Goal: Task Accomplishment & Management: Manage account settings

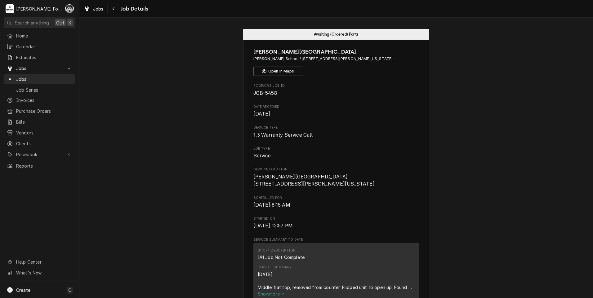
scroll to position [2358, 0]
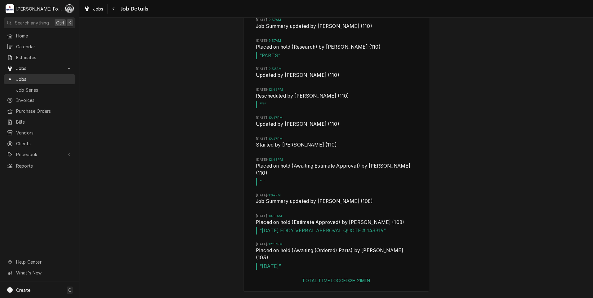
click at [25, 76] on span "Jobs" at bounding box center [44, 79] width 56 height 7
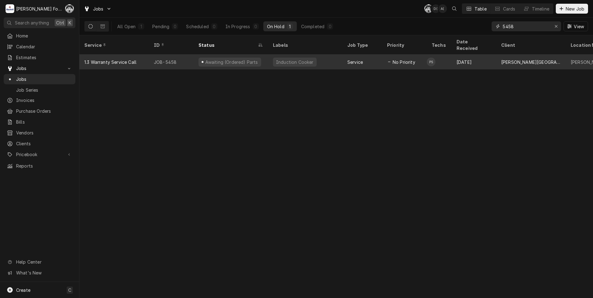
drag, startPoint x: 520, startPoint y: 27, endPoint x: 439, endPoint y: 49, distance: 83.5
click at [439, 49] on div "Jobs C( D( A( Table Cards Timeline New Job All Open 1 Pending 0 Scheduled 0 In …" at bounding box center [335, 149] width 513 height 298
type input "6843"
click at [406, 55] on div "No Priority" at bounding box center [404, 62] width 45 height 15
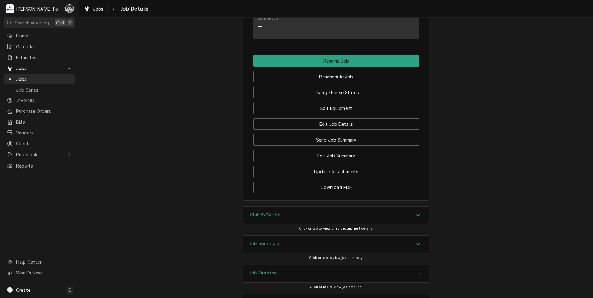
scroll to position [703, 0]
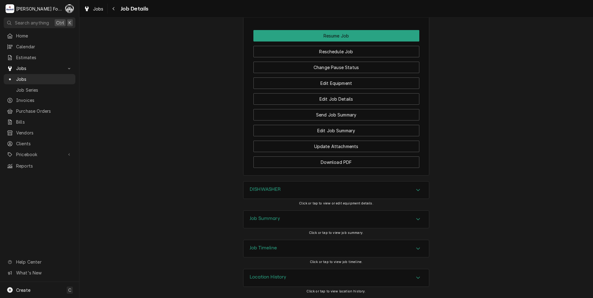
click at [269, 192] on h3 "DISHWASHER" at bounding box center [264, 190] width 31 height 6
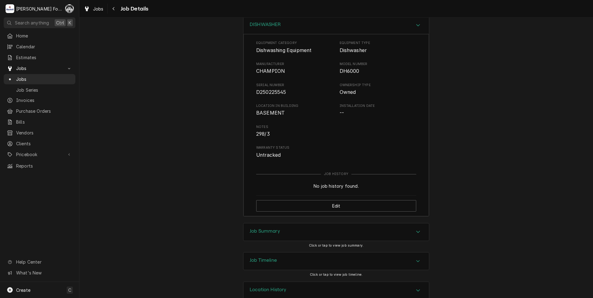
scroll to position [880, 0]
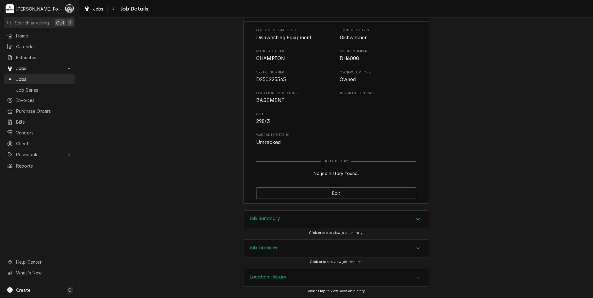
click at [271, 223] on div "Job Summary" at bounding box center [264, 219] width 30 height 7
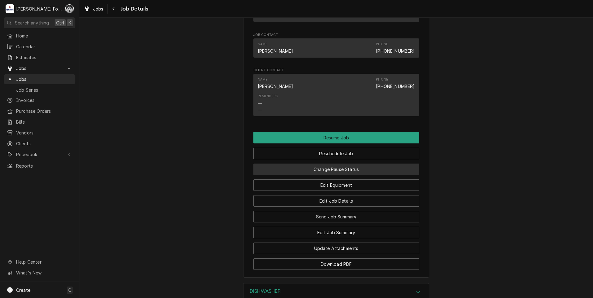
scroll to position [601, 0]
click at [324, 168] on button "Change Pause Status" at bounding box center [336, 168] width 166 height 11
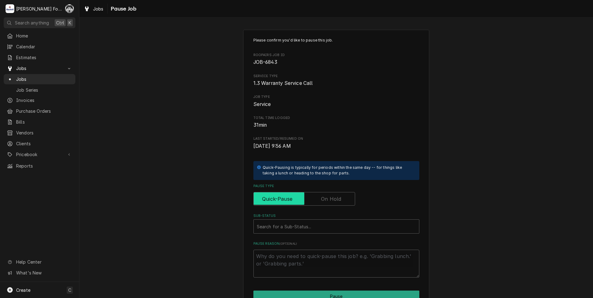
click at [321, 202] on label "Pause Type" at bounding box center [304, 199] width 102 height 14
click at [321, 202] on input "Pause Type" at bounding box center [304, 199] width 96 height 14
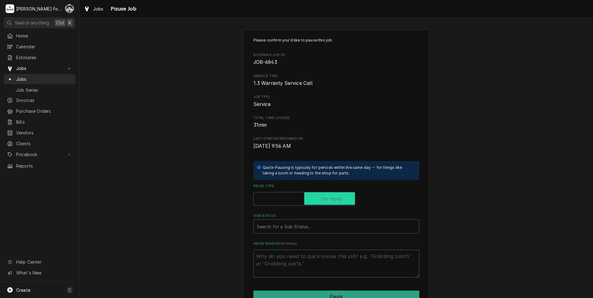
checkbox input "true"
type textarea "x"
click at [321, 199] on label "Pause Type" at bounding box center [304, 199] width 102 height 14
click at [321, 199] on input "Pause Type" at bounding box center [304, 199] width 96 height 14
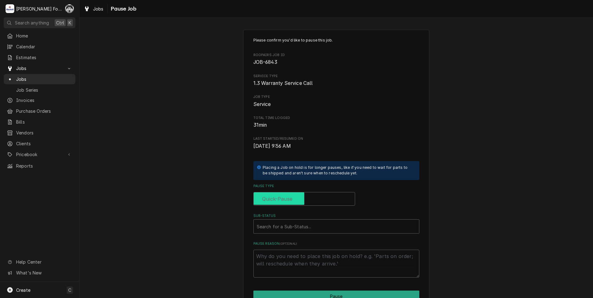
checkbox input "false"
type textarea "x"
click at [320, 201] on label "Pause Type" at bounding box center [304, 199] width 102 height 14
click at [320, 201] on input "Pause Type" at bounding box center [304, 199] width 96 height 14
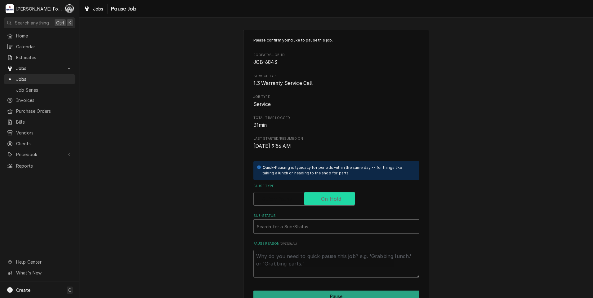
checkbox input "true"
click at [301, 231] on div "Sub-Status" at bounding box center [336, 226] width 159 height 11
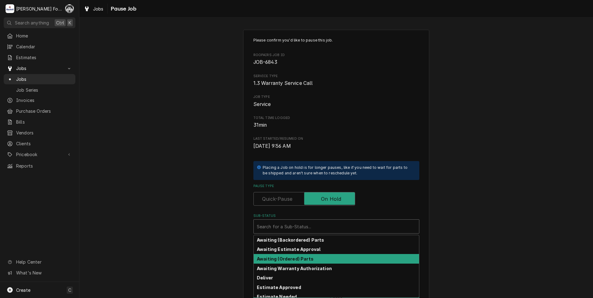
click at [286, 258] on strong "Awaiting (Ordered) Parts" at bounding box center [285, 258] width 57 height 5
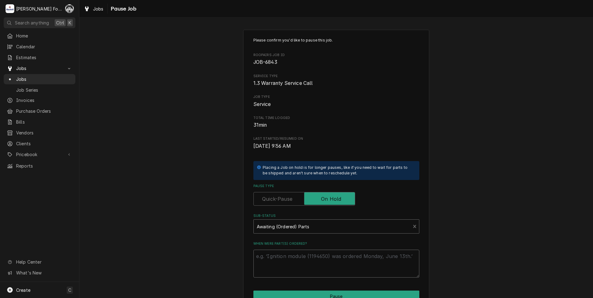
click at [279, 260] on textarea "When were part(s) ordered?" at bounding box center [336, 264] width 166 height 28
type textarea "x"
type textarea "F"
type textarea "x"
type textarea "FA"
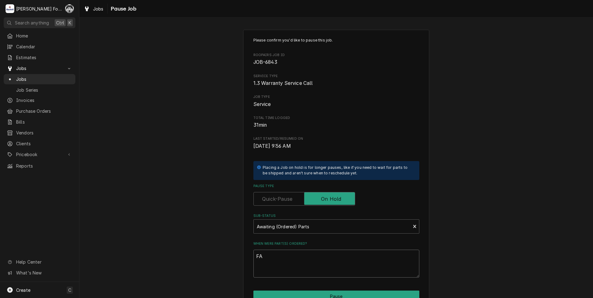
type textarea "x"
type textarea "FAC"
type textarea "x"
type textarea "FACT"
type textarea "x"
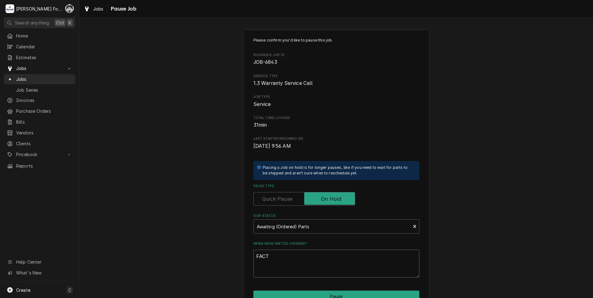
type textarea "FACTO"
type textarea "x"
type textarea "FACTOR"
type textarea "x"
type textarea "FACTORY"
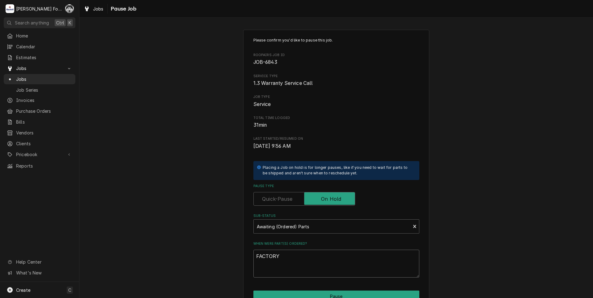
type textarea "x"
type textarea "FACTORY"
type textarea "x"
type textarea "FACTORY S"
type textarea "x"
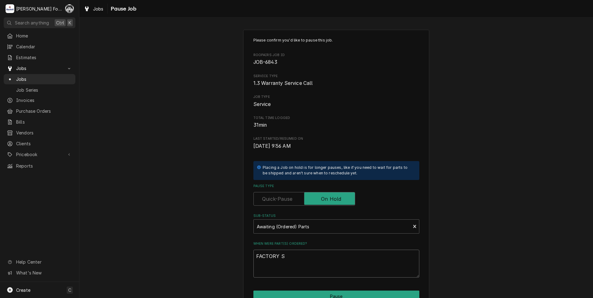
type textarea "FACTORY SH"
type textarea "x"
type textarea "FACTORY SHI"
type textarea "x"
type textarea "FACTORY SHIP"
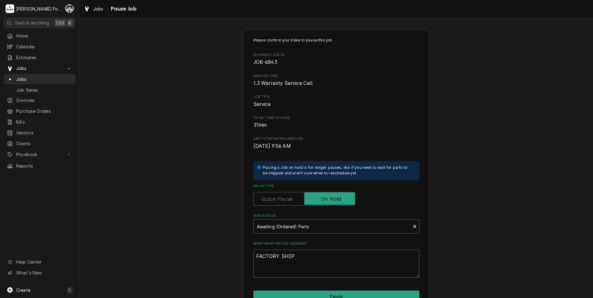
type textarea "x"
type textarea "FACTORY SHIPP"
type textarea "x"
type textarea "FACTORY SHIPPI"
type textarea "x"
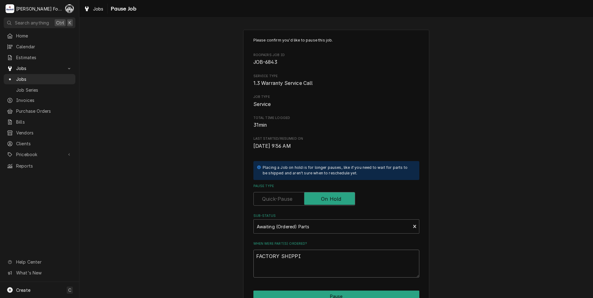
type textarea "FACTORY SHIPPIN"
type textarea "x"
type textarea "FACTORY SHIPPING"
type textarea "x"
type textarea "FACTORY SHIPPING"
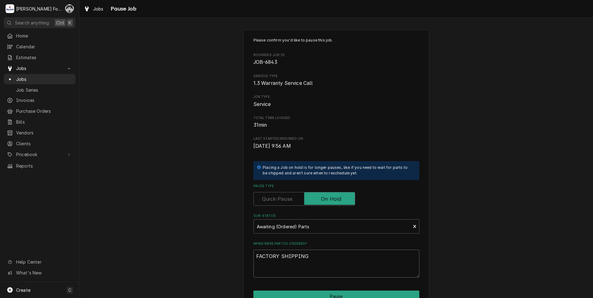
type textarea "x"
type textarea "FACTORY SHIPPING P"
type textarea "x"
type textarea "FACTORY SHIPPING PA"
type textarea "x"
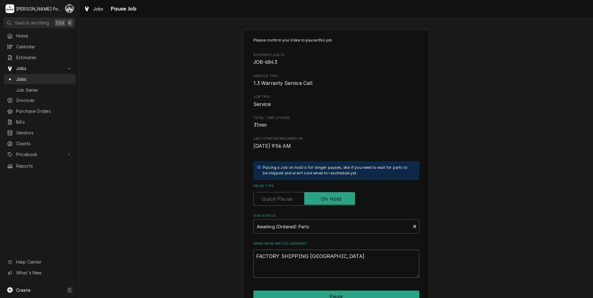
type textarea "FACTORY SHIPPING PAR"
type textarea "x"
type textarea "FACTORY SHIPPING PART"
type textarea "x"
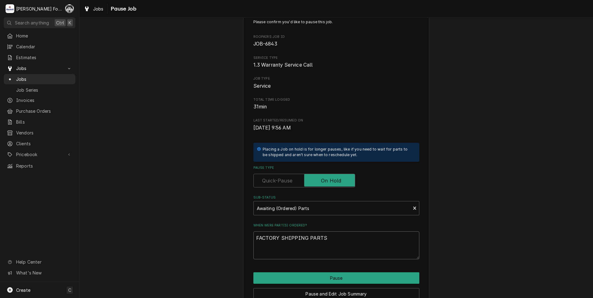
scroll to position [49, 0]
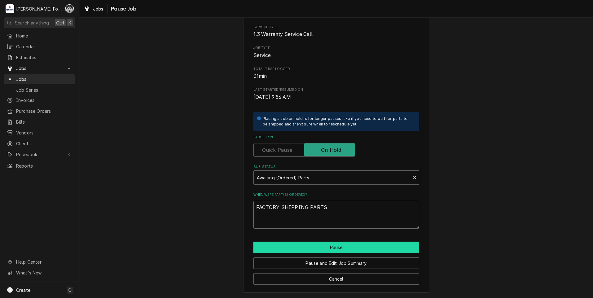
type textarea "FACTORY SHIPPING PARTS"
click at [325, 249] on button "Pause" at bounding box center [336, 247] width 166 height 11
type textarea "x"
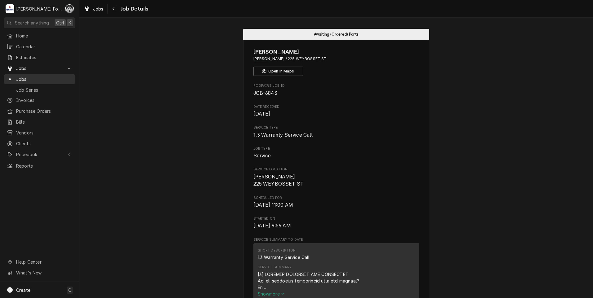
click at [21, 76] on span "Jobs" at bounding box center [44, 79] width 56 height 7
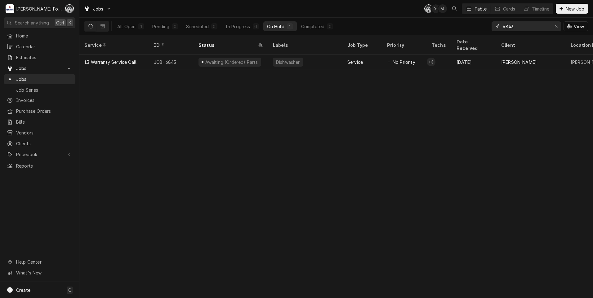
drag, startPoint x: 518, startPoint y: 25, endPoint x: 475, endPoint y: 30, distance: 43.4
click at [475, 31] on div "All Open 1 Pending 0 Scheduled 0 In Progress 0 On Hold 1 Completed 0 6843 View" at bounding box center [335, 26] width 503 height 17
type input "6866"
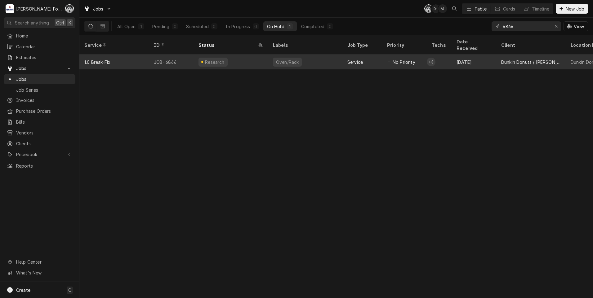
click at [331, 58] on div "Oven/Rack" at bounding box center [305, 62] width 74 height 15
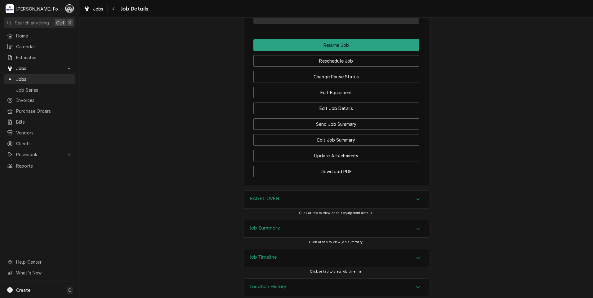
click at [318, 194] on div "BAGEL OVEN" at bounding box center [335, 199] width 185 height 17
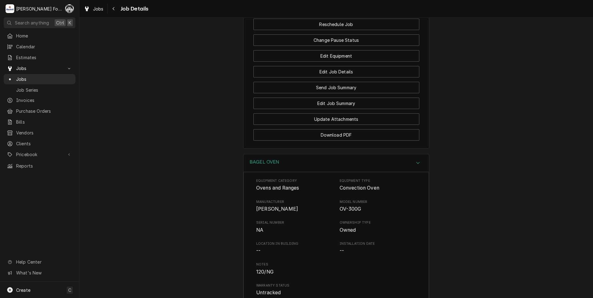
scroll to position [898, 0]
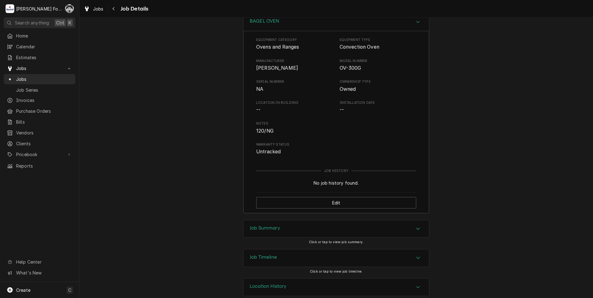
click at [311, 220] on div "Job Summary" at bounding box center [335, 228] width 185 height 17
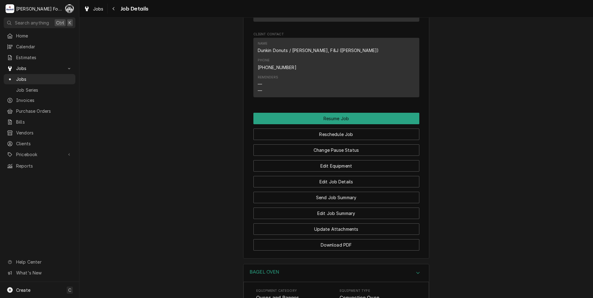
scroll to position [650, 0]
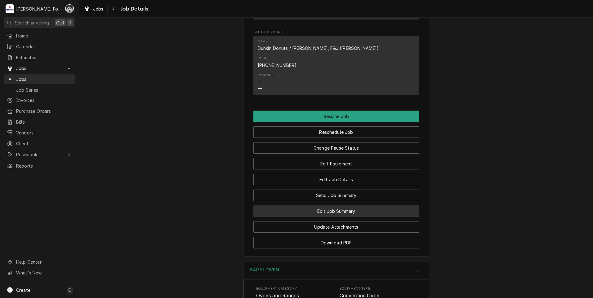
click at [311, 205] on button "Edit Job Summary" at bounding box center [336, 210] width 166 height 11
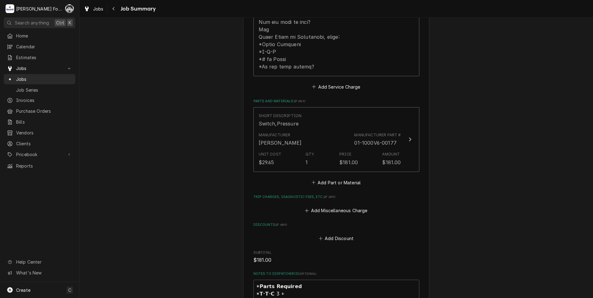
scroll to position [341, 0]
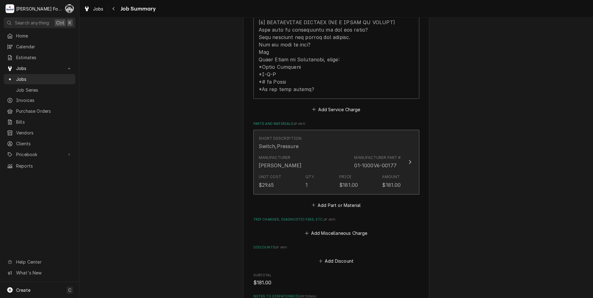
click at [324, 172] on div "Unit Cost $29.65 Qty. 1 Price $181.00 Amount $181.00" at bounding box center [329, 181] width 142 height 19
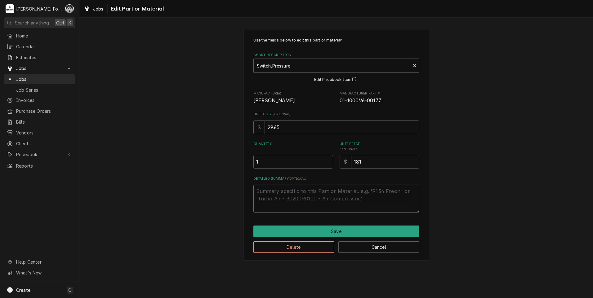
click at [317, 202] on textarea "Detailed Summary ( optional )" at bounding box center [336, 199] width 166 height 28
type textarea "x"
type textarea "I"
type textarea "x"
type textarea "IN"
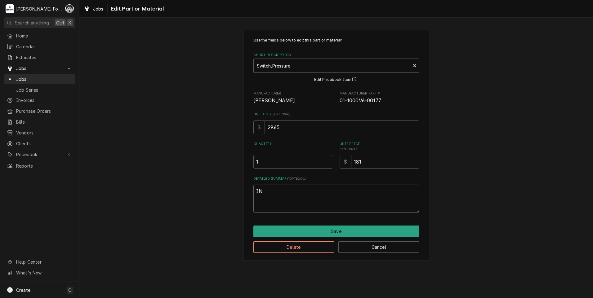
type textarea "x"
type textarea "INS"
type textarea "x"
type textarea "INST"
type textarea "x"
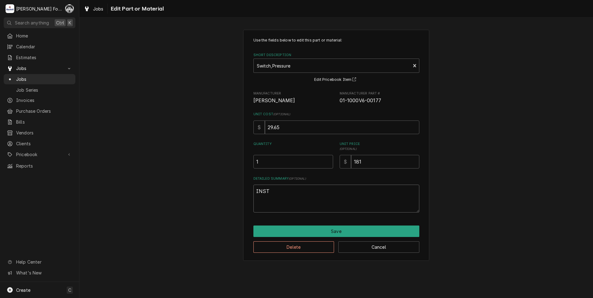
type textarea "INSTA"
type textarea "x"
type textarea "INSTAL"
type textarea "x"
type textarea "INSTALL"
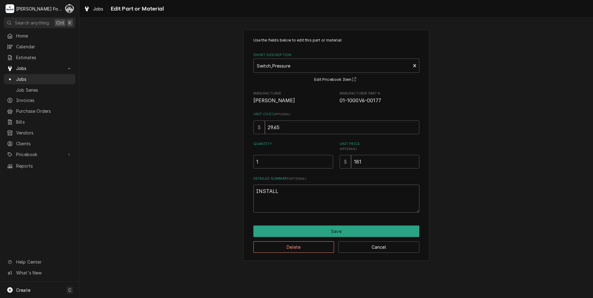
type textarea "x"
type textarea "INSTALLE"
type textarea "x"
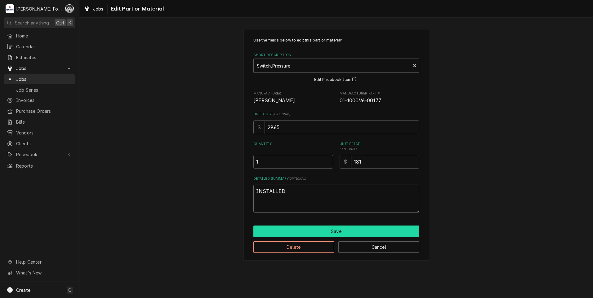
type textarea "INSTALLED"
click at [317, 233] on button "Save" at bounding box center [336, 231] width 166 height 11
type textarea "x"
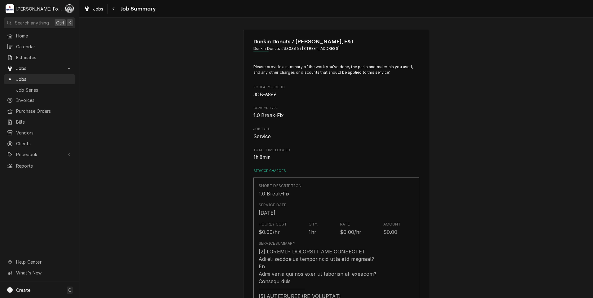
scroll to position [341, 0]
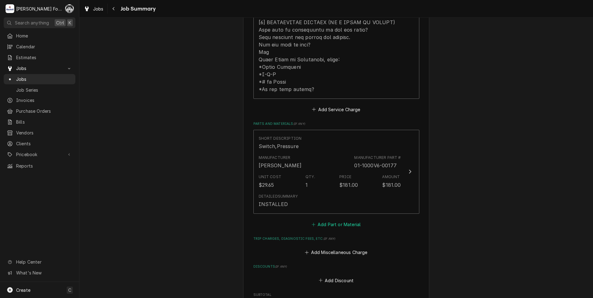
click at [331, 220] on button "Add Part or Material" at bounding box center [335, 224] width 51 height 9
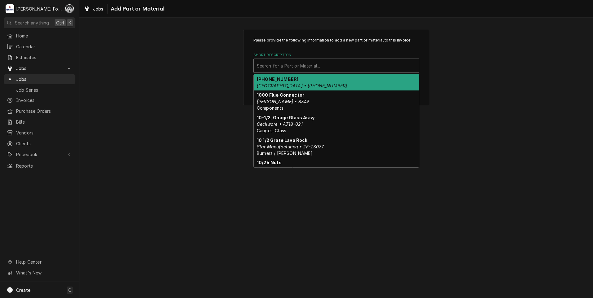
click at [310, 67] on div "Short Description" at bounding box center [336, 65] width 159 height 11
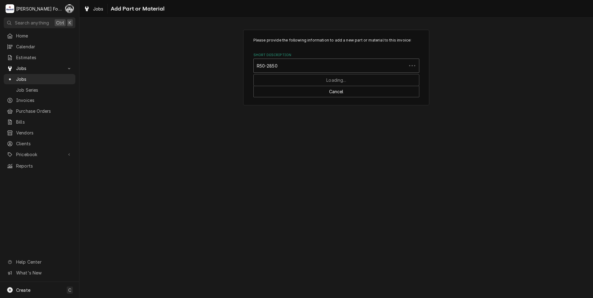
type input "R50-2850-"
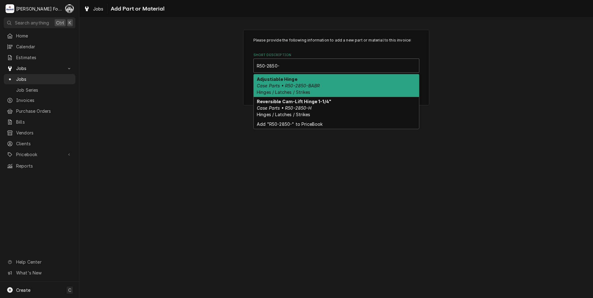
click at [280, 88] on div "Adjustiable Hinge Case Parts • R50-2850-BABR Hinges / Latches / Strikes" at bounding box center [336, 85] width 165 height 23
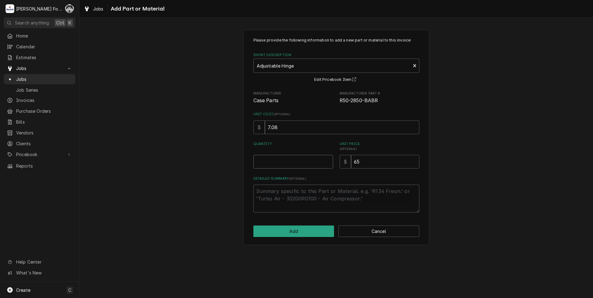
click at [298, 168] on input "Quantity" at bounding box center [293, 162] width 80 height 14
type textarea "x"
type input "4"
click at [282, 232] on button "Add" at bounding box center [293, 231] width 81 height 11
type textarea "x"
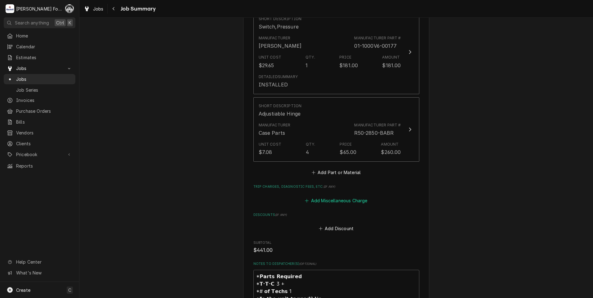
scroll to position [465, 0]
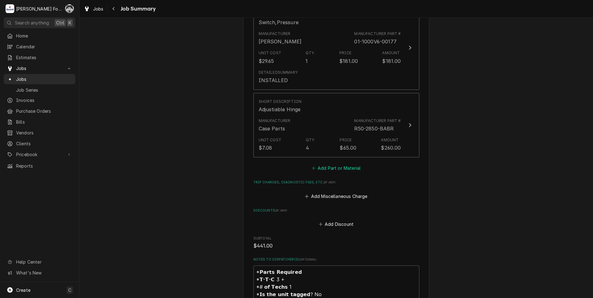
click at [342, 164] on button "Add Part or Material" at bounding box center [335, 168] width 51 height 9
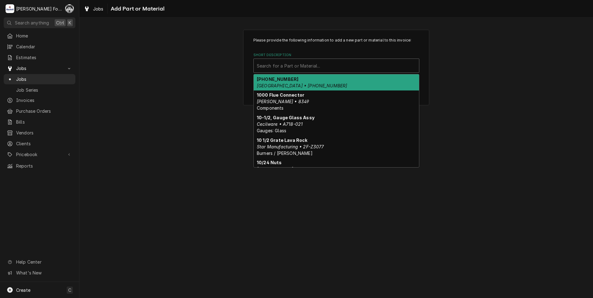
click at [295, 64] on div "Short Description" at bounding box center [336, 65] width 159 height 11
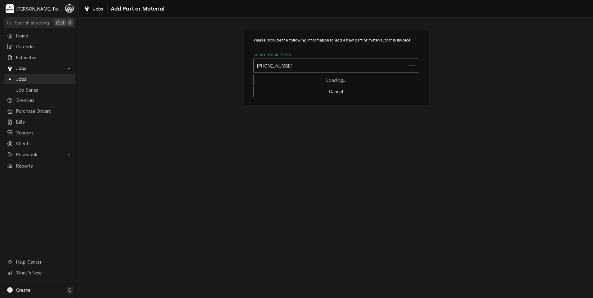
type input "00-913135-00023"
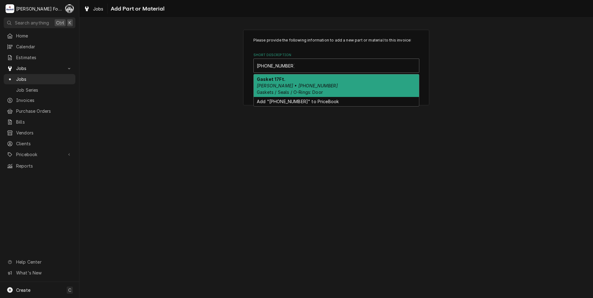
click at [295, 84] on em "Baxter • 00-913135-00023" at bounding box center [297, 85] width 81 height 5
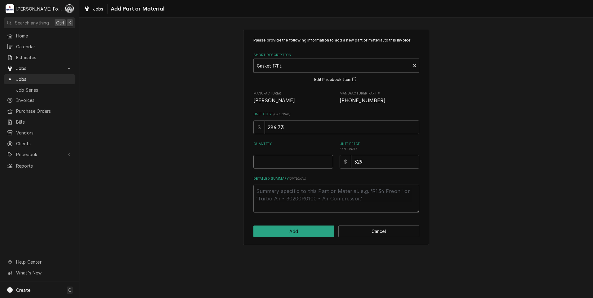
type textarea "x"
type input "0.5"
click at [326, 159] on input "0.5" at bounding box center [293, 162] width 80 height 14
type textarea "x"
type input "1"
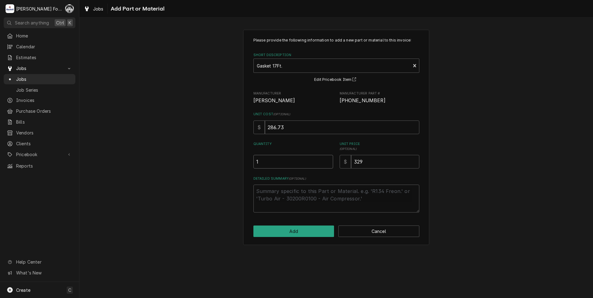
click at [326, 159] on input "1" at bounding box center [293, 162] width 80 height 14
drag, startPoint x: 361, startPoint y: 162, endPoint x: 320, endPoint y: 167, distance: 41.6
click at [321, 168] on div "Quantity 1 Unit Price ( optional ) $ 329" at bounding box center [336, 155] width 166 height 27
type textarea "x"
type input "8"
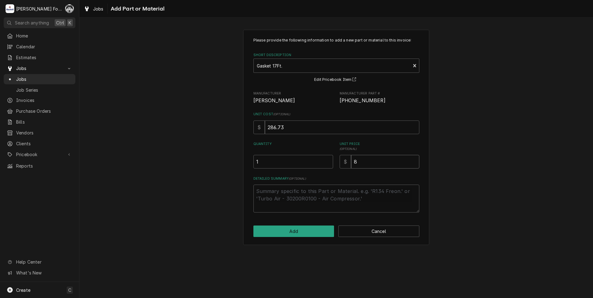
type textarea "x"
type input "85"
type textarea "x"
type input "851"
click at [304, 229] on button "Add" at bounding box center [293, 231] width 81 height 11
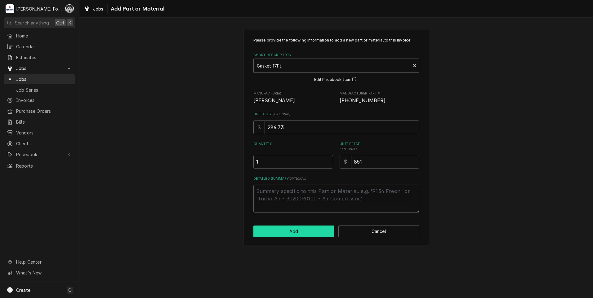
type textarea "x"
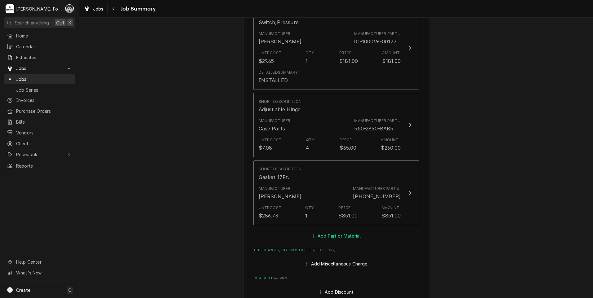
click at [333, 232] on button "Add Part or Material" at bounding box center [335, 236] width 51 height 9
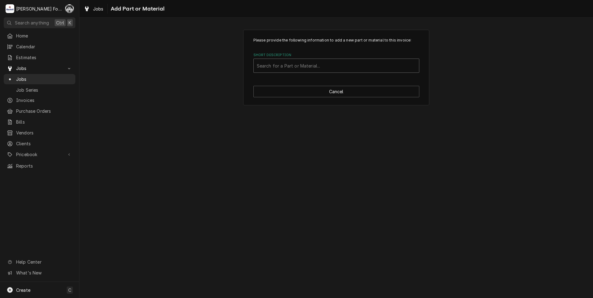
click at [340, 66] on div "Short Description" at bounding box center [336, 65] width 159 height 11
type input "01-1M4716"
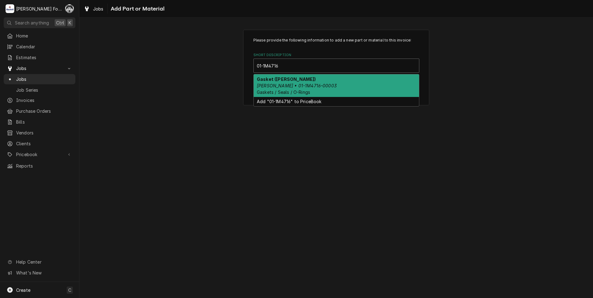
click at [304, 83] on em "Baxter • 01-1M4716-00003" at bounding box center [297, 85] width 80 height 5
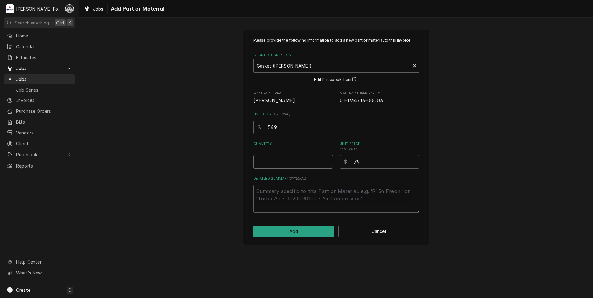
type textarea "x"
type input "0.5"
click at [327, 159] on input "0.5" at bounding box center [293, 162] width 80 height 14
type textarea "x"
type input "1"
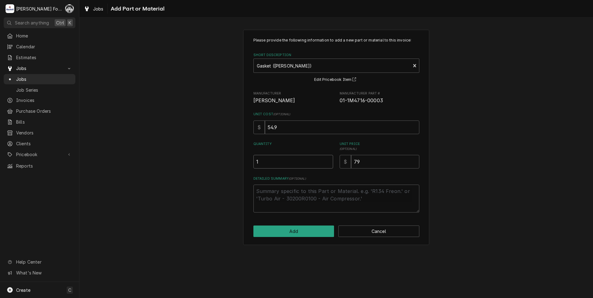
click at [327, 159] on input "1" at bounding box center [293, 162] width 80 height 14
type textarea "x"
type input "1.5"
click at [327, 159] on input "1.5" at bounding box center [293, 162] width 80 height 14
type textarea "x"
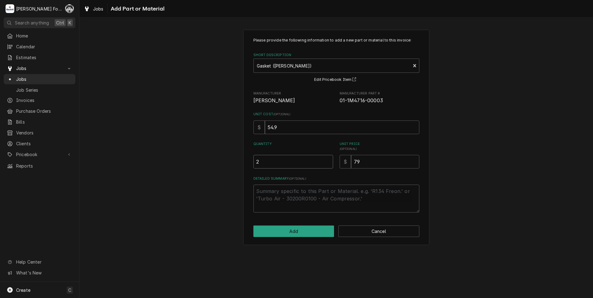
type input "2"
click at [327, 159] on input "2" at bounding box center [293, 162] width 80 height 14
drag, startPoint x: 364, startPoint y: 165, endPoint x: 267, endPoint y: 180, distance: 99.0
click at [267, 180] on div "Please provide the following information to add a new part or material to this …" at bounding box center [336, 124] width 166 height 175
type textarea "x"
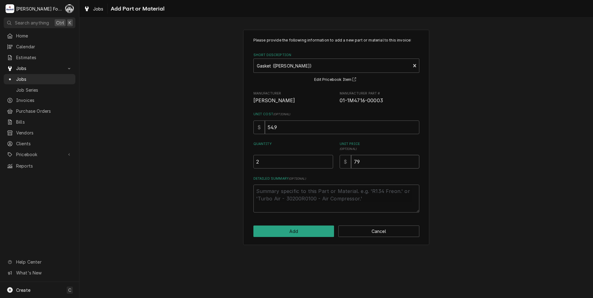
type input "7"
type textarea "x"
type input "72"
click at [292, 230] on button "Add" at bounding box center [293, 231] width 81 height 11
type textarea "x"
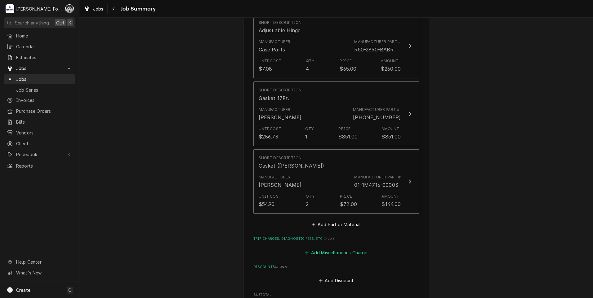
scroll to position [558, 0]
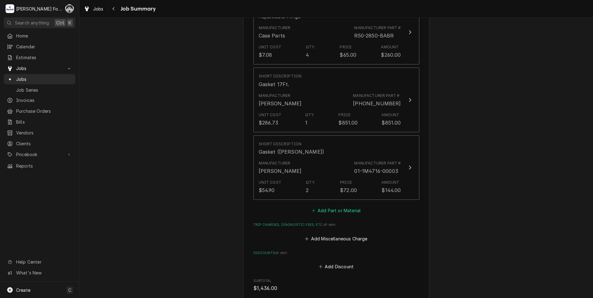
click at [340, 206] on button "Add Part or Material" at bounding box center [335, 210] width 51 height 9
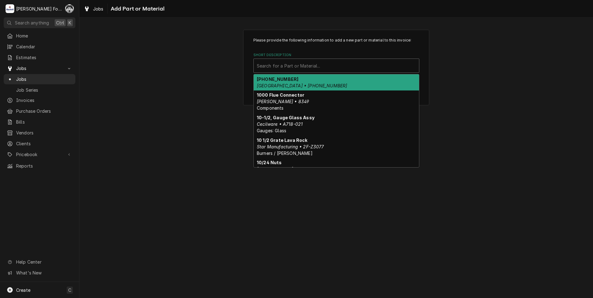
click at [313, 69] on div "Short Description" at bounding box center [336, 65] width 159 height 11
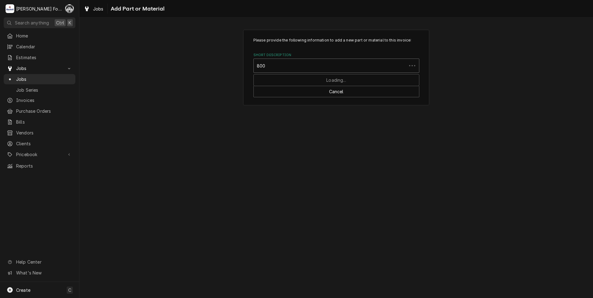
type input "8009"
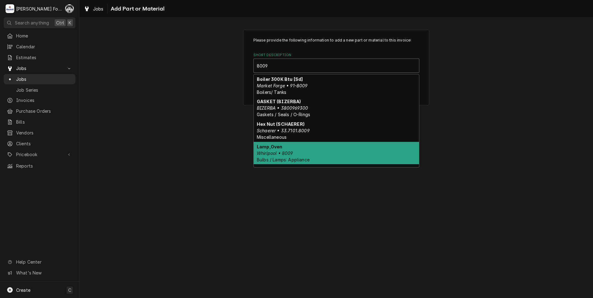
click at [300, 153] on div "Lamp,Oven Whirlpool • 8009 Bulbs / Lamps: Appliance" at bounding box center [336, 153] width 165 height 23
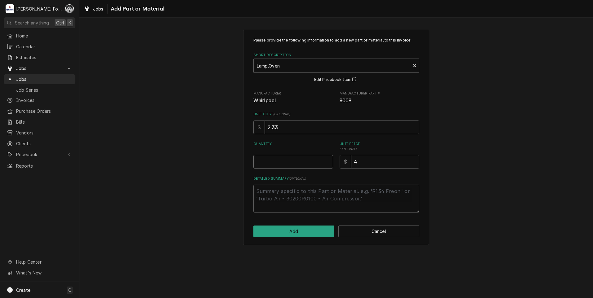
type textarea "x"
type input "0.5"
click at [328, 159] on input "0.5" at bounding box center [293, 162] width 80 height 14
type textarea "x"
type input "1"
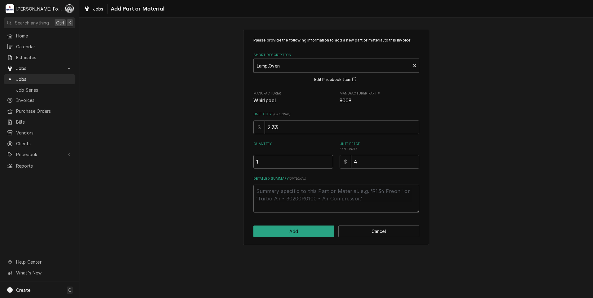
click at [328, 159] on input "1" at bounding box center [293, 162] width 80 height 14
type textarea "x"
type input "1.5"
click at [328, 159] on input "1.5" at bounding box center [293, 162] width 80 height 14
type textarea "x"
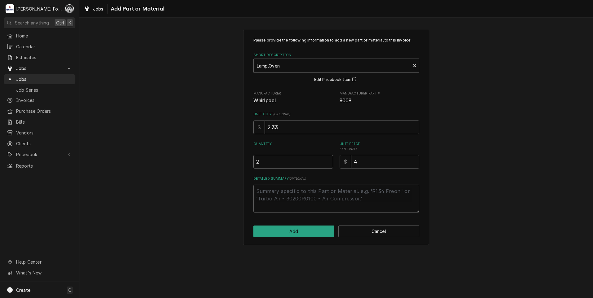
type input "2"
click at [328, 159] on input "2" at bounding box center [293, 162] width 80 height 14
click at [310, 229] on button "Add" at bounding box center [293, 231] width 81 height 11
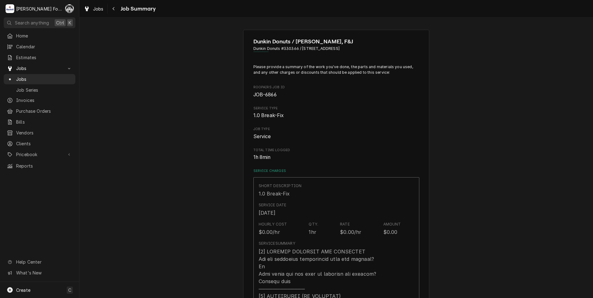
scroll to position [558, 0]
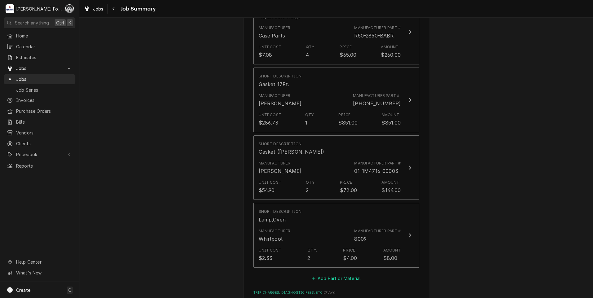
click at [327, 274] on button "Add Part or Material" at bounding box center [335, 278] width 51 height 9
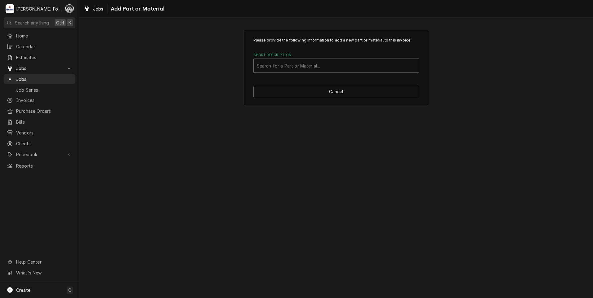
click at [319, 66] on div "Short Description" at bounding box center [336, 65] width 159 height 11
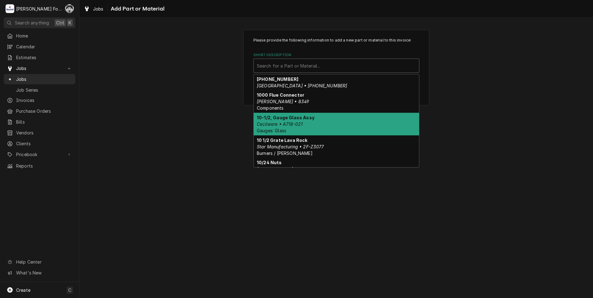
click at [166, 161] on div "Please provide the following information to add a new part or material to this …" at bounding box center [335, 158] width 513 height 280
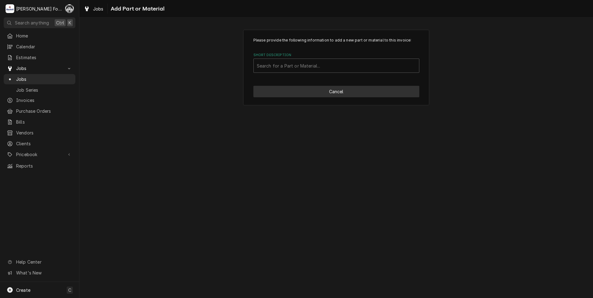
click at [348, 90] on button "Cancel" at bounding box center [336, 91] width 166 height 11
type textarea "x"
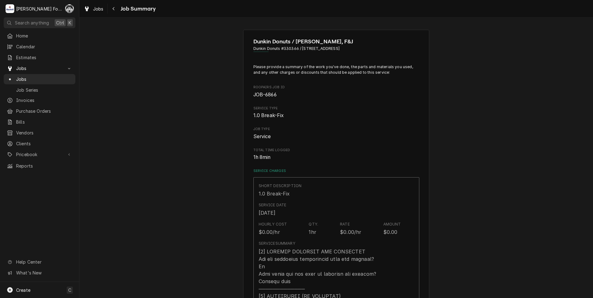
scroll to position [558, 0]
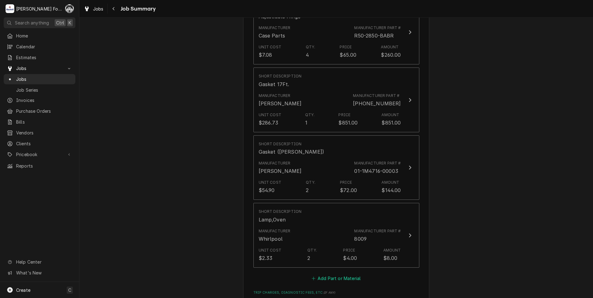
click at [344, 274] on button "Add Part or Material" at bounding box center [335, 278] width 51 height 9
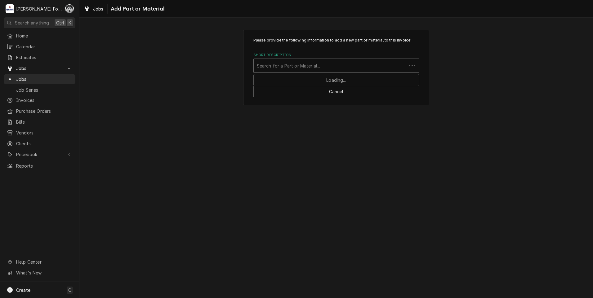
click at [337, 64] on div "Short Description" at bounding box center [330, 65] width 147 height 11
type input "SSDT"
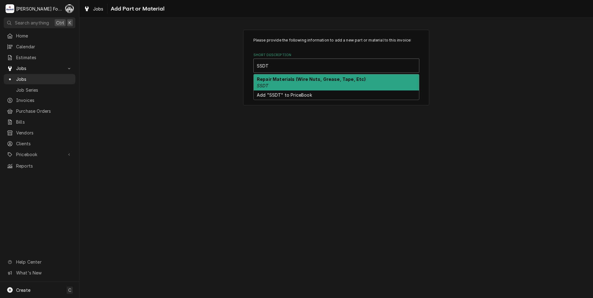
click at [293, 81] on strong "Repair Materials (Wire Nuts, Grease, Tape, Etc)" at bounding box center [311, 79] width 109 height 5
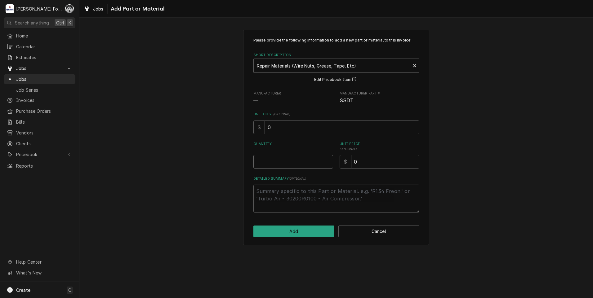
type textarea "x"
type input "0.5"
click at [328, 160] on input "0.5" at bounding box center [293, 162] width 80 height 14
type textarea "x"
type input "1"
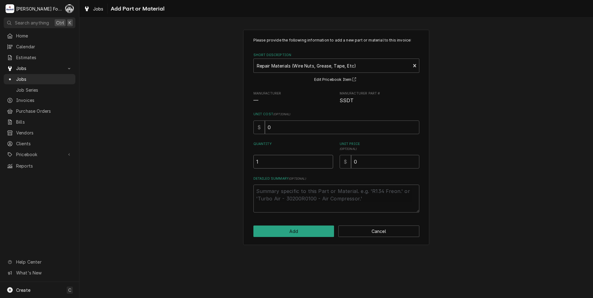
click at [328, 160] on input "1" at bounding box center [293, 162] width 80 height 14
drag, startPoint x: 365, startPoint y: 162, endPoint x: 313, endPoint y: 162, distance: 52.7
click at [313, 162] on div "Quantity 1 Unit Price ( optional ) $ 0" at bounding box center [336, 155] width 166 height 27
type textarea "x"
type input "2"
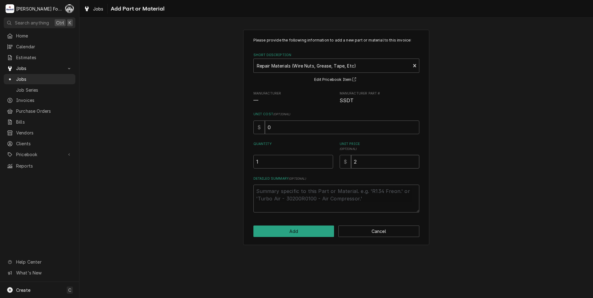
type textarea "x"
type input "20"
click at [292, 229] on button "Add" at bounding box center [293, 231] width 81 height 11
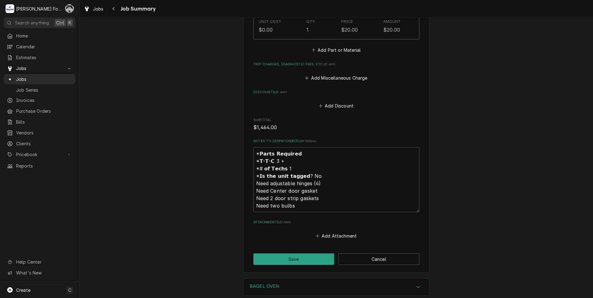
scroll to position [868, 0]
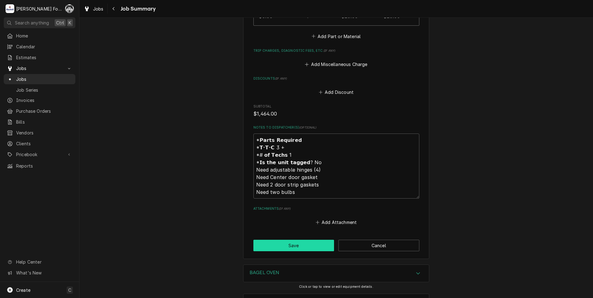
click at [294, 240] on button "Save" at bounding box center [293, 245] width 81 height 11
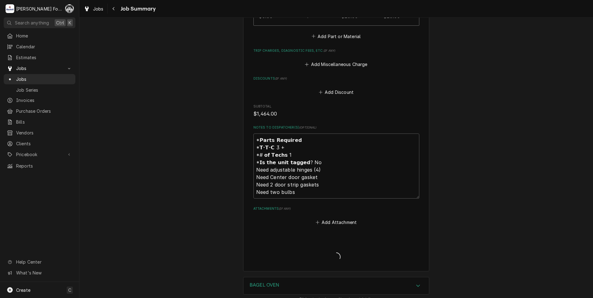
type textarea "x"
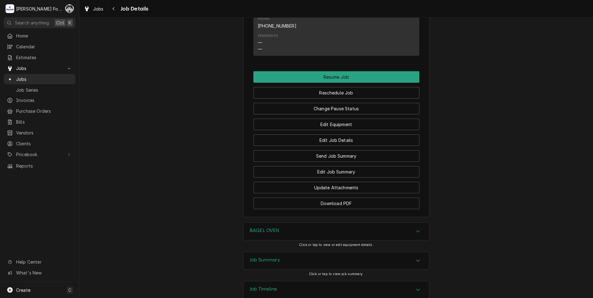
scroll to position [721, 0]
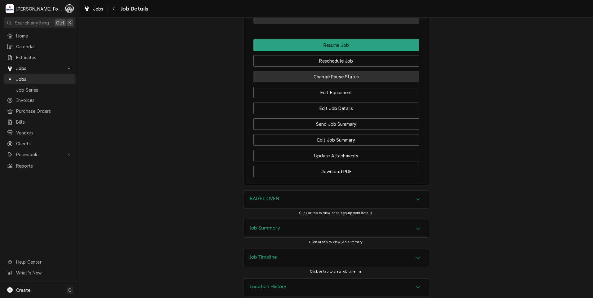
click at [342, 71] on button "Change Pause Status" at bounding box center [336, 76] width 166 height 11
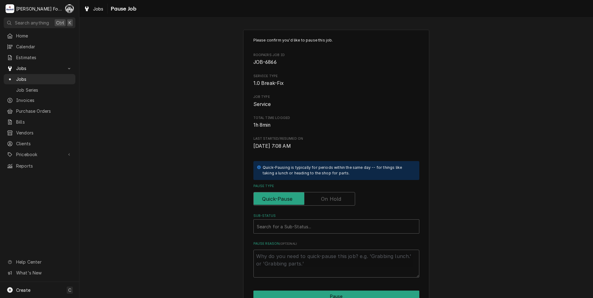
click at [327, 201] on label "Pause Type" at bounding box center [304, 199] width 102 height 14
click at [327, 201] on input "Pause Type" at bounding box center [304, 199] width 96 height 14
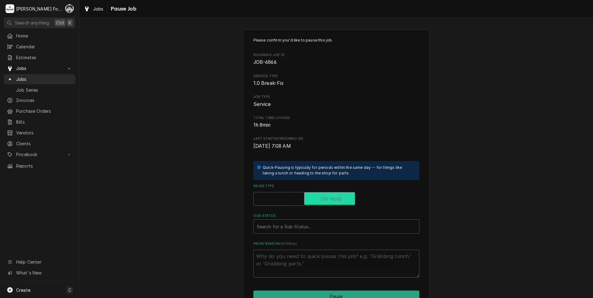
checkbox input "true"
type textarea "x"
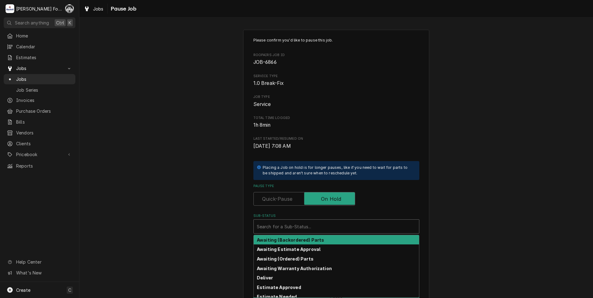
click at [314, 224] on div "Sub-Status" at bounding box center [336, 226] width 159 height 11
click at [204, 232] on div "Please confirm you'd like to pause this job. Roopairs Job ID JOB-6866 Service T…" at bounding box center [335, 185] width 513 height 323
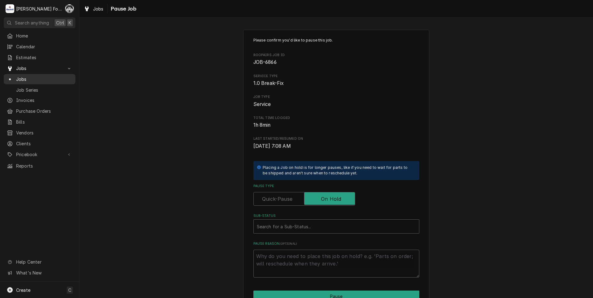
click at [18, 75] on div "Jobs" at bounding box center [39, 79] width 69 height 8
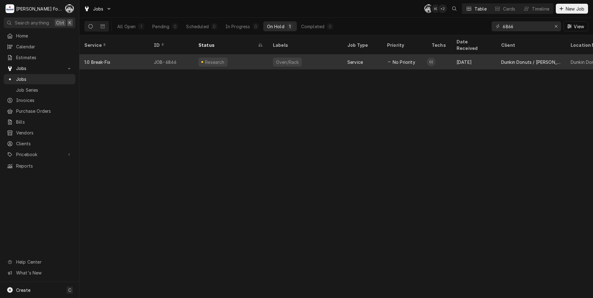
click at [319, 57] on div "Oven/Rack" at bounding box center [305, 62] width 74 height 15
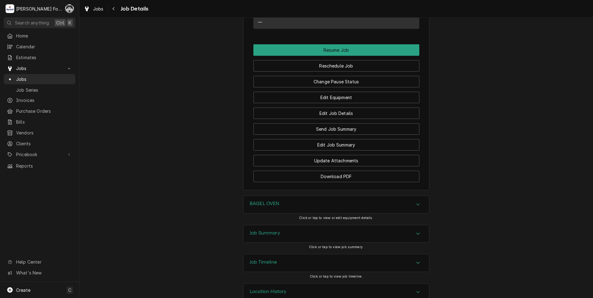
scroll to position [721, 0]
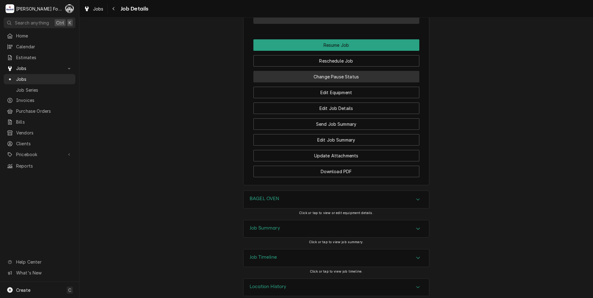
click at [315, 71] on button "Change Pause Status" at bounding box center [336, 76] width 166 height 11
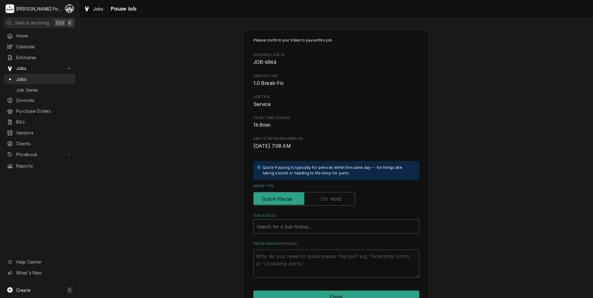
click at [326, 198] on label "Pause Type" at bounding box center [304, 199] width 102 height 14
click at [326, 198] on input "Pause Type" at bounding box center [304, 199] width 96 height 14
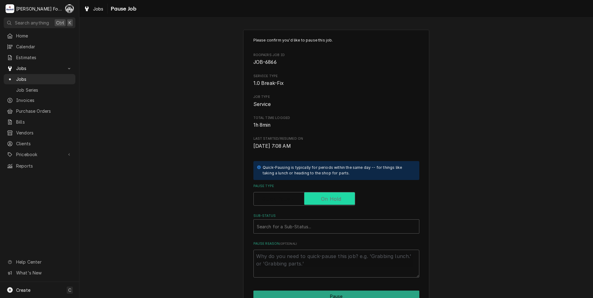
checkbox input "true"
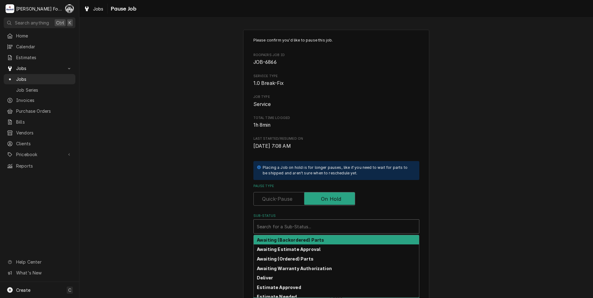
click at [307, 231] on div "Sub-Status" at bounding box center [336, 226] width 159 height 11
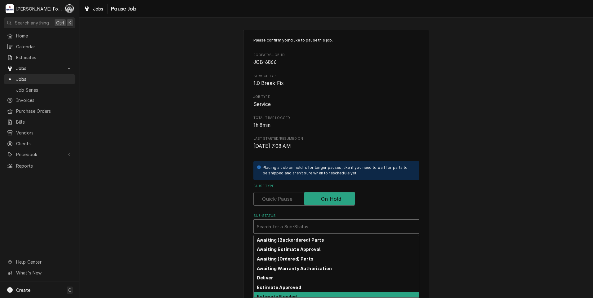
click at [285, 295] on strong "Estimate Needed" at bounding box center [277, 296] width 40 height 5
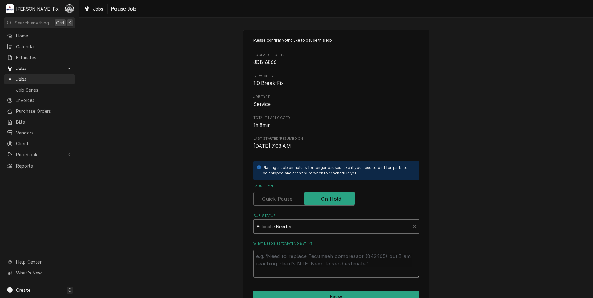
click at [281, 260] on textarea "What needs estimating & why?" at bounding box center [336, 264] width 166 height 28
type textarea "x"
type textarea "P"
type textarea "x"
type textarea "PA"
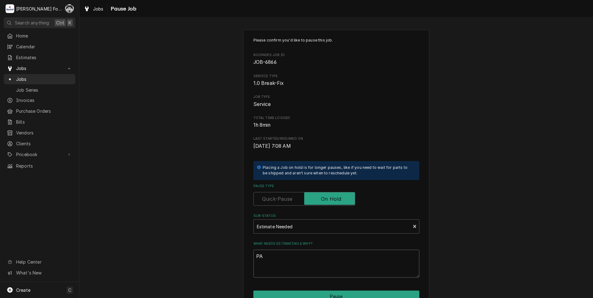
type textarea "x"
type textarea "PAR"
type textarea "x"
type textarea "PART"
type textarea "x"
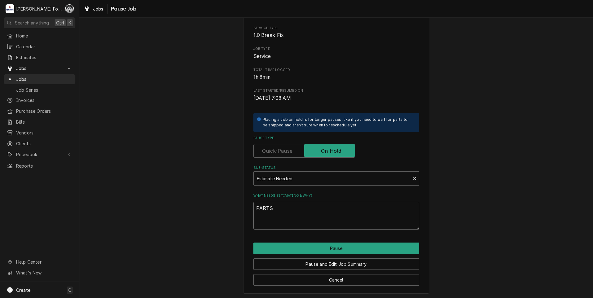
scroll to position [49, 0]
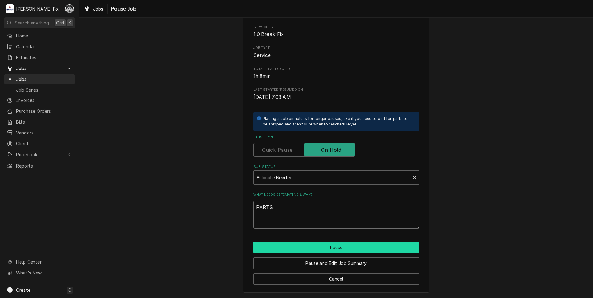
type textarea "PARTS"
click at [298, 250] on button "Pause" at bounding box center [336, 247] width 166 height 11
type textarea "x"
